Goal: Transaction & Acquisition: Obtain resource

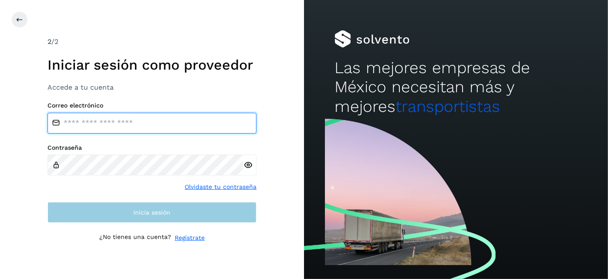
type input "**********"
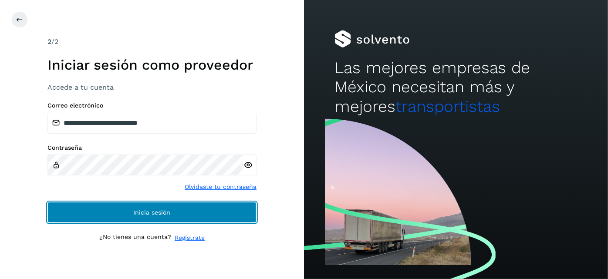
drag, startPoint x: 151, startPoint y: 213, endPoint x: 137, endPoint y: 191, distance: 26.0
click at [150, 212] on span "Inicia sesión" at bounding box center [152, 212] width 37 height 6
click at [215, 219] on button "Inicia sesión" at bounding box center [151, 212] width 209 height 21
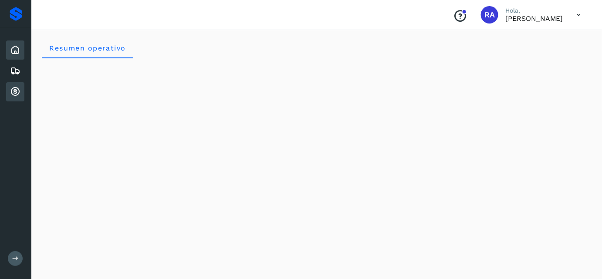
click at [14, 87] on icon at bounding box center [15, 92] width 10 height 10
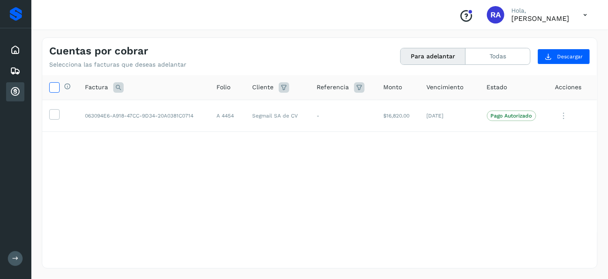
click at [57, 87] on icon at bounding box center [54, 86] width 9 height 9
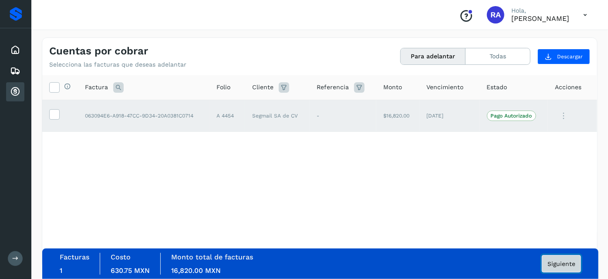
click at [557, 257] on button "Siguiente" at bounding box center [561, 263] width 39 height 17
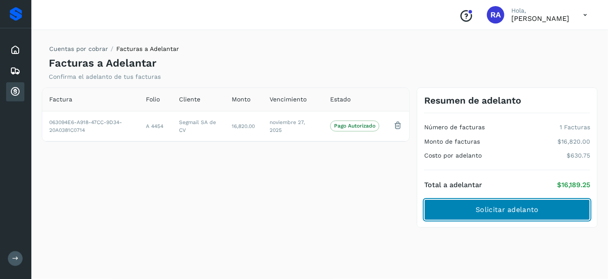
click at [466, 213] on button "Solicitar adelanto" at bounding box center [507, 209] width 166 height 21
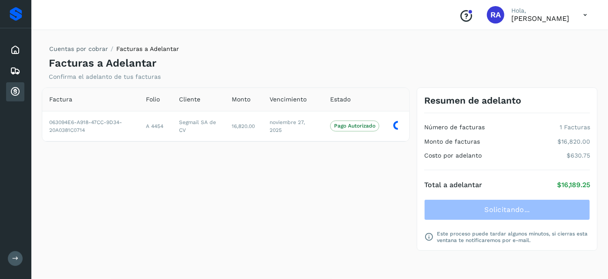
click at [377, 196] on div "Factura Folio Cliente Monto Vencimiento Estado 063094E6-A918-47CC-9D34-20A0381C…" at bounding box center [225, 170] width 375 height 164
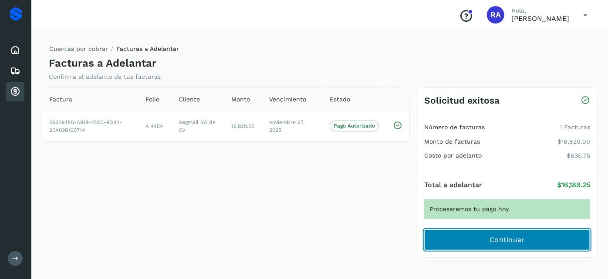
click at [516, 237] on span "Continuar" at bounding box center [507, 240] width 35 height 10
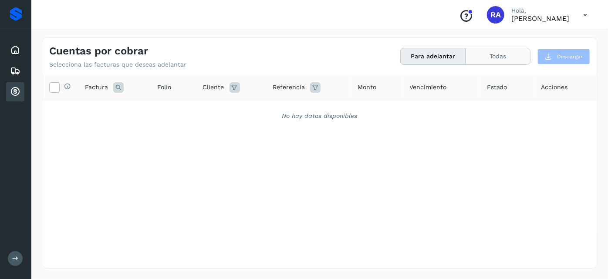
click at [502, 58] on button "Todas" at bounding box center [498, 56] width 64 height 16
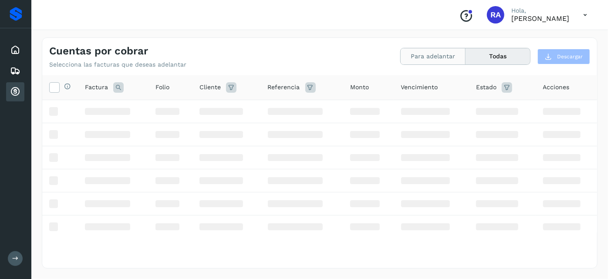
click at [438, 60] on button "Para adelantar" at bounding box center [433, 56] width 65 height 16
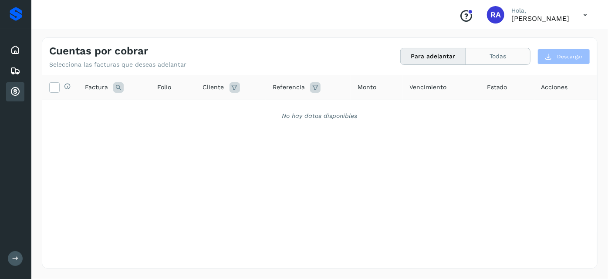
click at [500, 57] on button "Todas" at bounding box center [498, 56] width 64 height 16
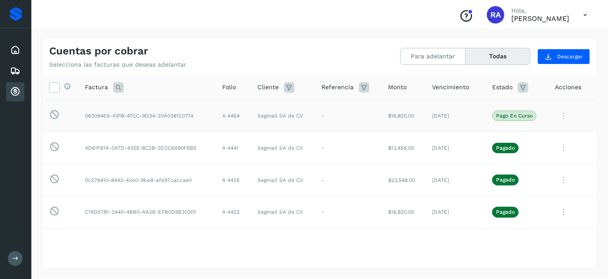
click at [506, 115] on p "Pago en curso" at bounding box center [514, 116] width 37 height 6
click at [557, 117] on icon at bounding box center [563, 116] width 17 height 18
click at [331, 46] on div at bounding box center [304, 139] width 608 height 279
